Goal: Task Accomplishment & Management: Manage account settings

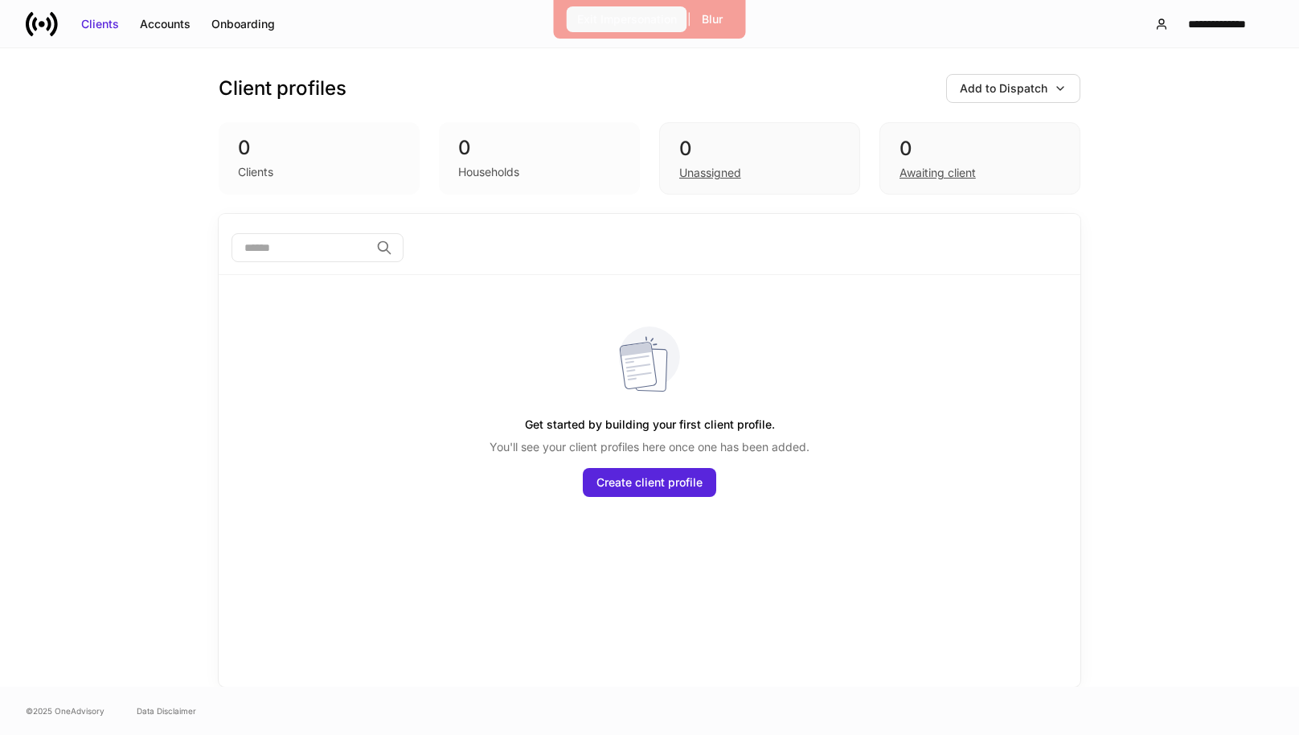
click at [627, 26] on div "Exit Impersonation" at bounding box center [627, 19] width 100 height 16
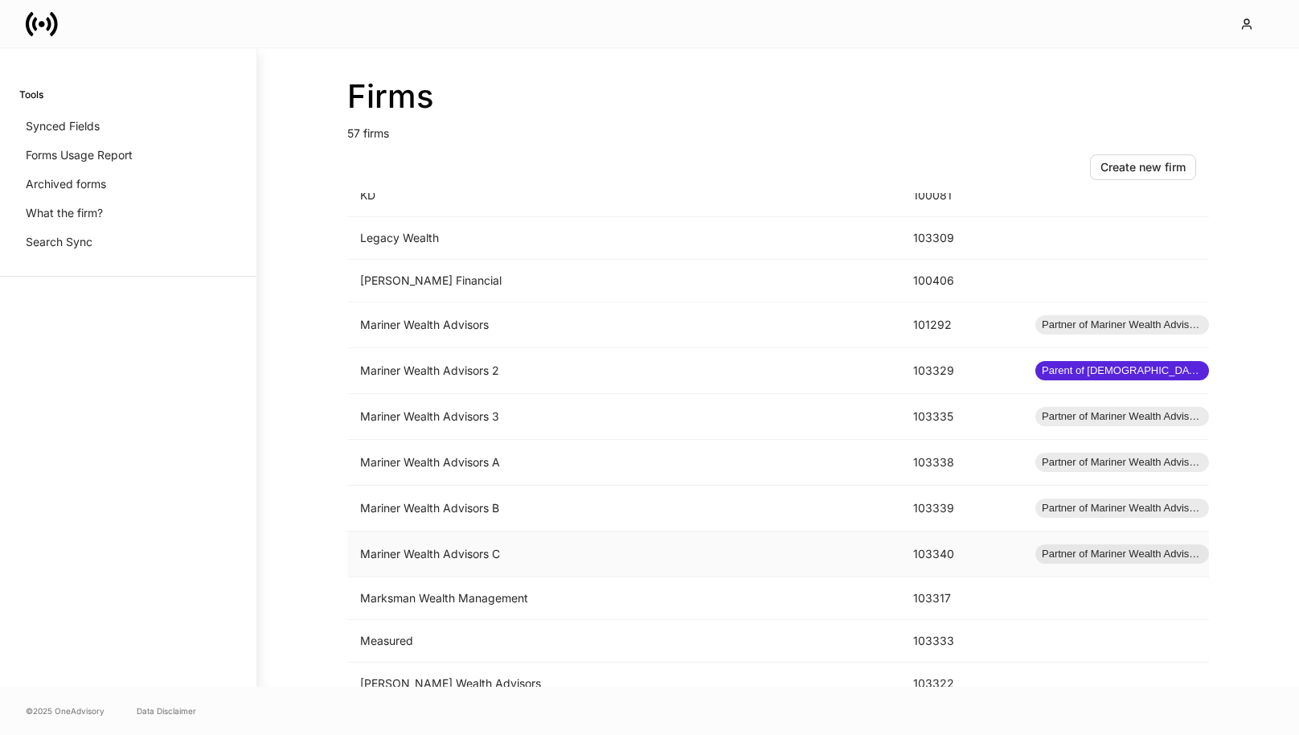
scroll to position [1319, 0]
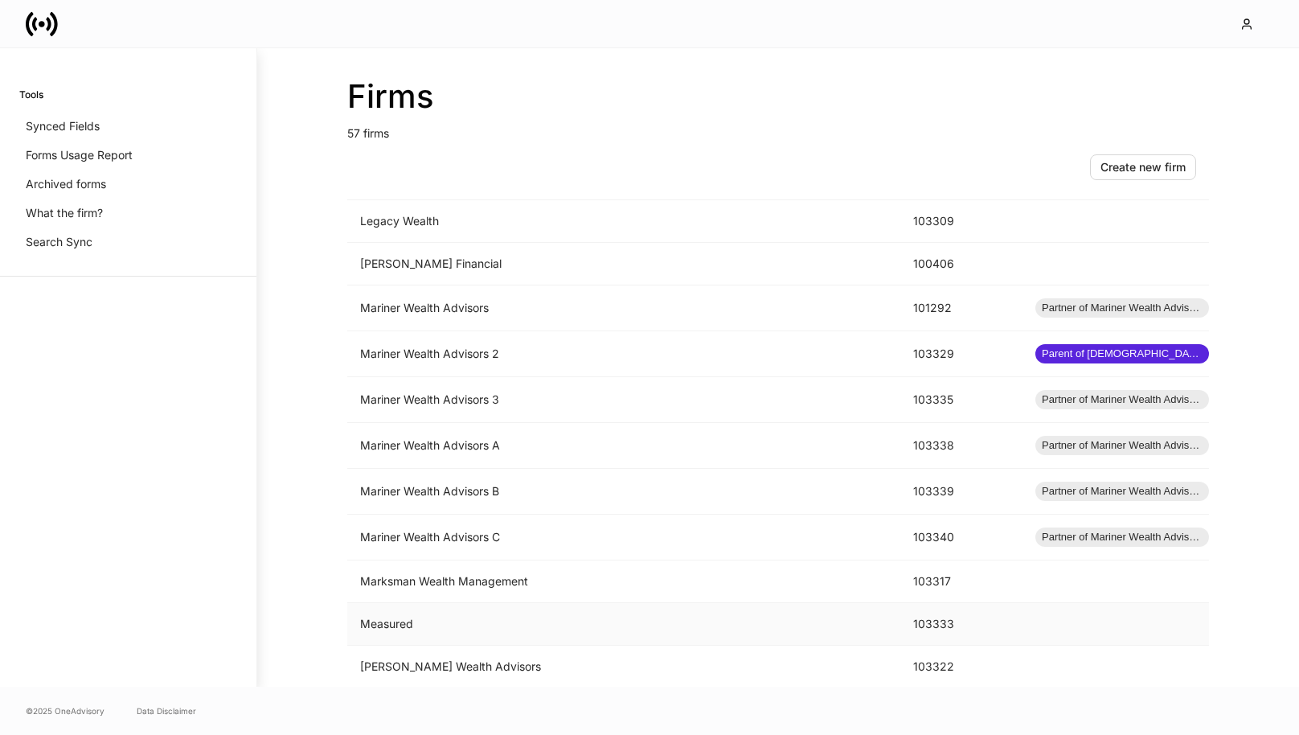
click at [467, 611] on td "Measured" at bounding box center [623, 624] width 553 height 43
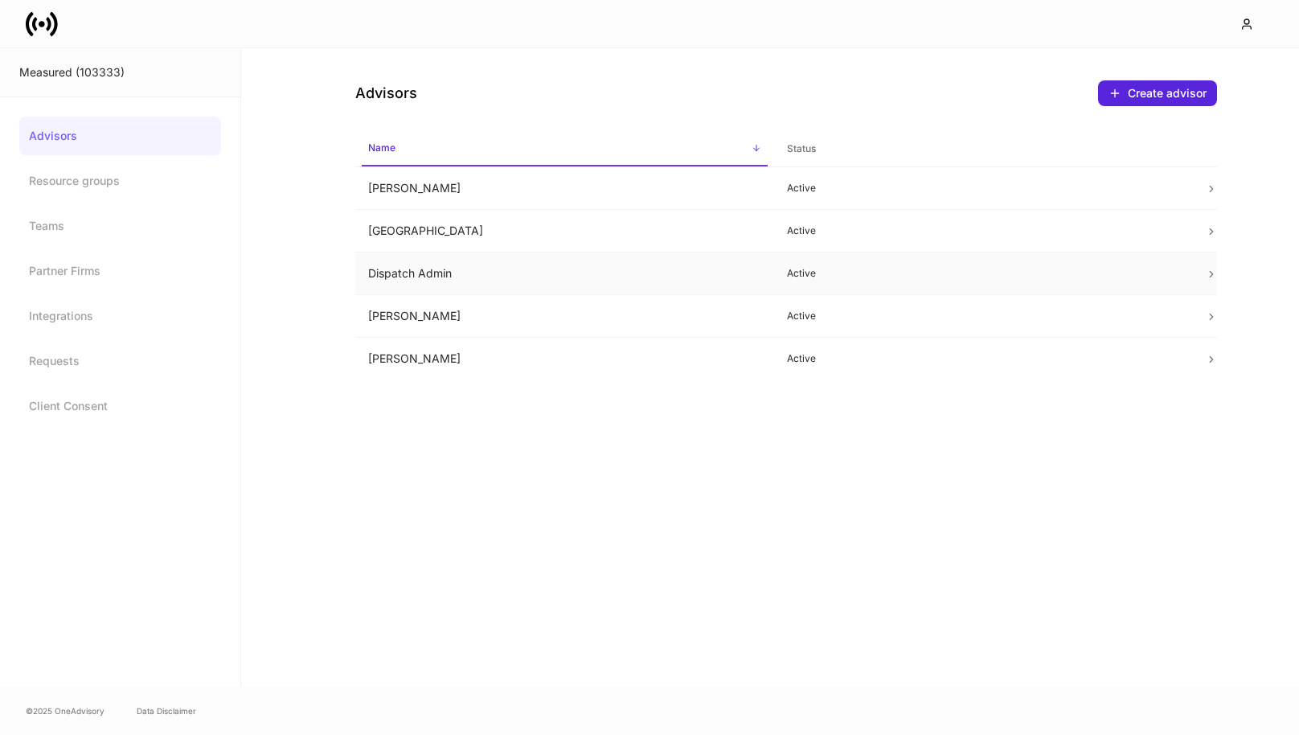
click at [677, 284] on td "Dispatch Admin" at bounding box center [564, 273] width 419 height 43
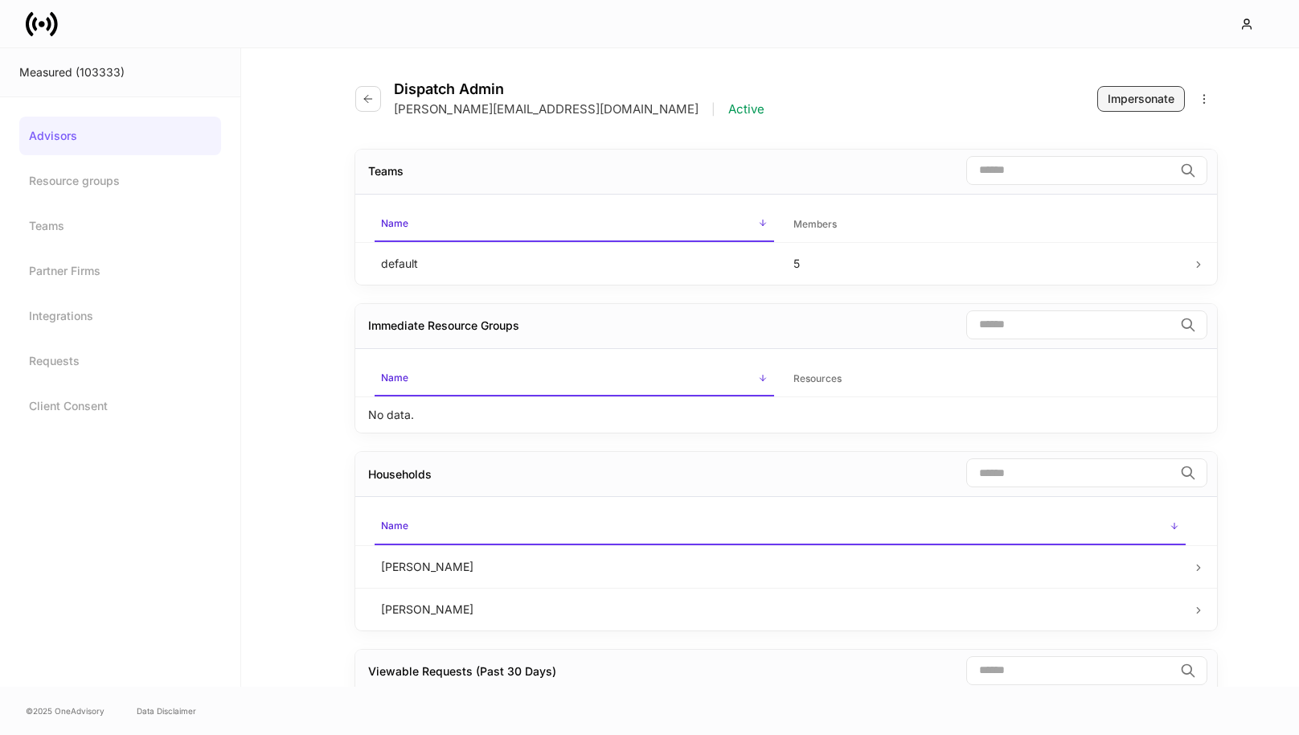
click at [1149, 90] on button "Impersonate" at bounding box center [1141, 99] width 88 height 26
